Goal: Find specific page/section: Find specific page/section

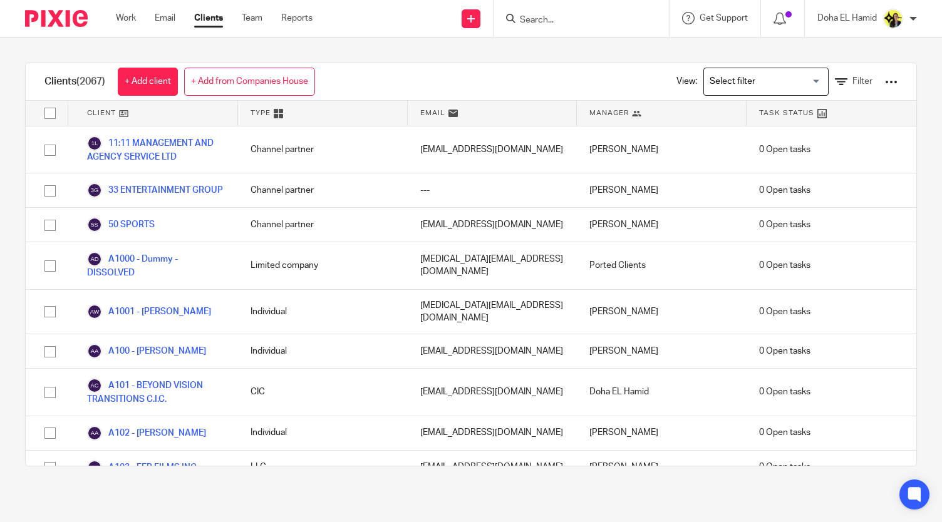
click at [534, 24] on input "Search" at bounding box center [575, 20] width 113 height 11
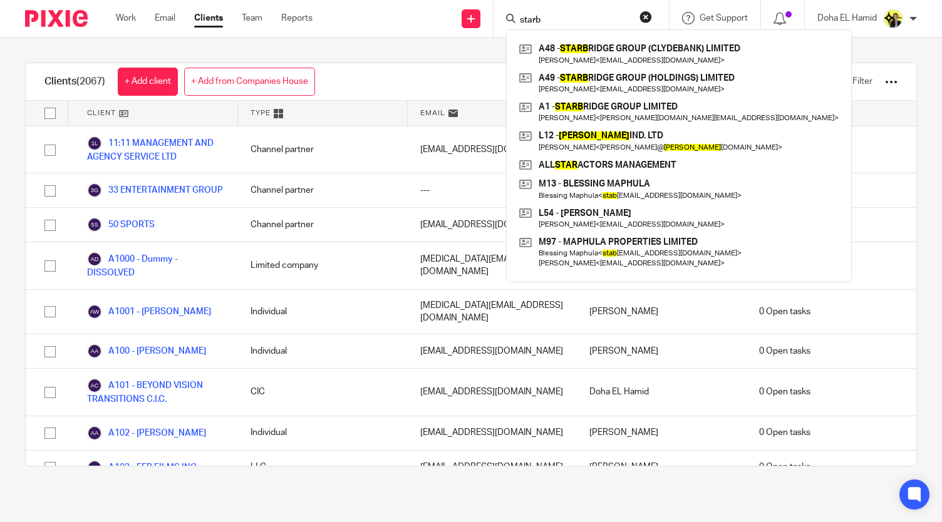
click at [528, 21] on input "starb" at bounding box center [575, 20] width 113 height 11
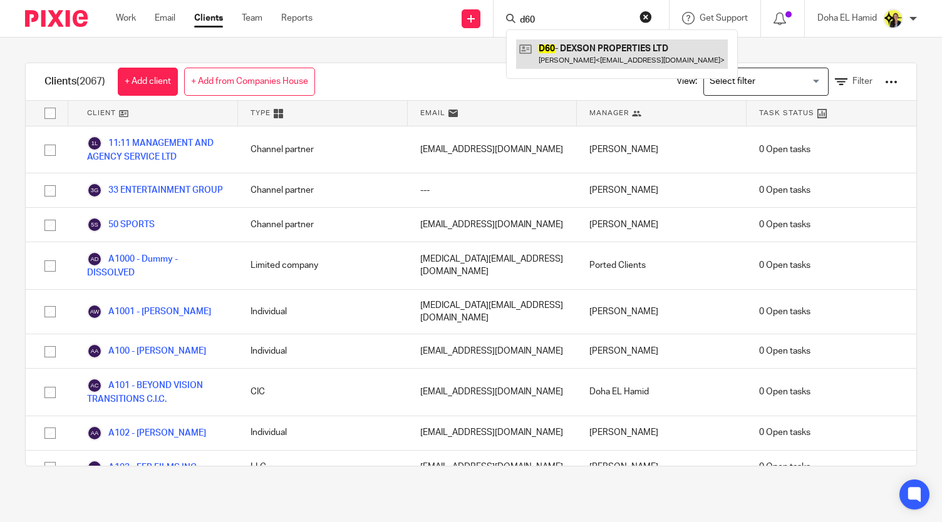
type input "d60"
click at [583, 67] on link at bounding box center [622, 53] width 212 height 29
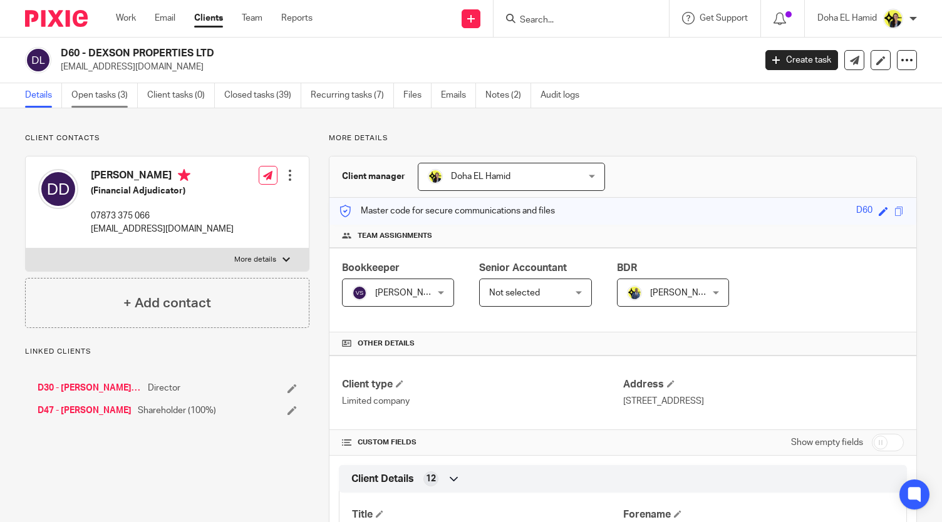
click at [89, 87] on link "Open tasks (3)" at bounding box center [104, 95] width 66 height 24
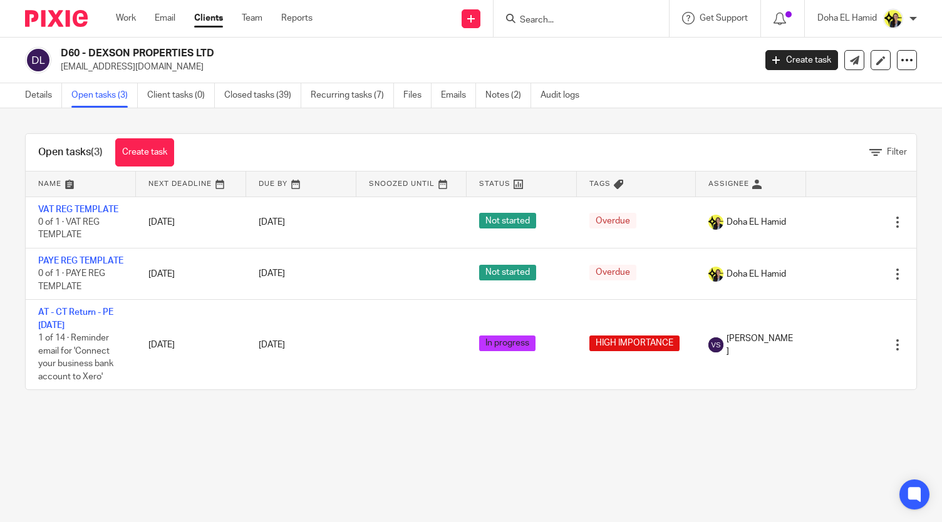
click at [541, 26] on div at bounding box center [581, 18] width 175 height 37
click at [537, 22] on input "Search" at bounding box center [575, 20] width 113 height 11
type input "p"
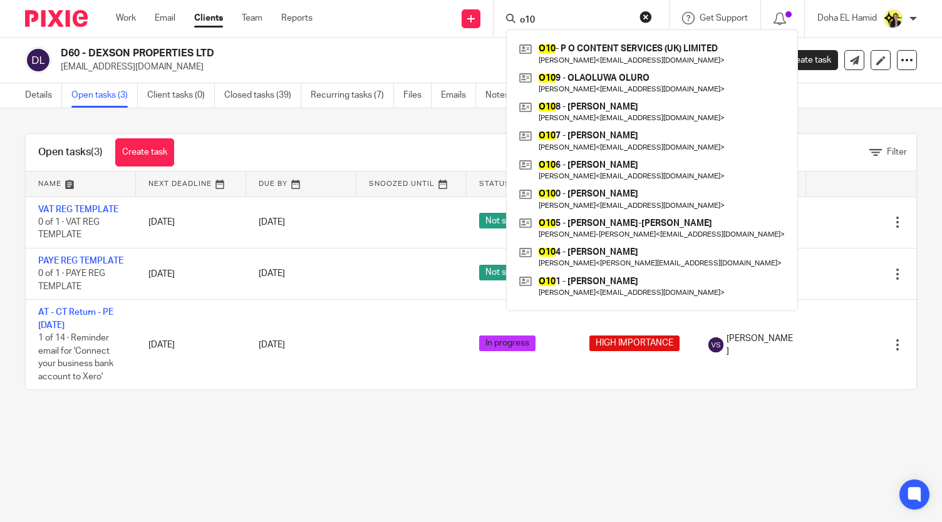
type input "o10"
